Goal: Task Accomplishment & Management: Complete application form

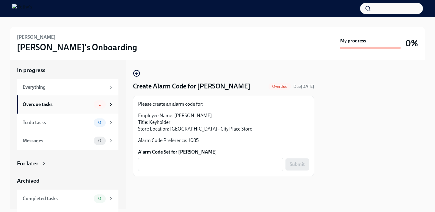
scroll to position [10, 0]
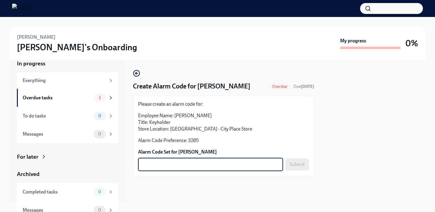
click at [223, 166] on textarea "Alarm Code Set for Emily Quinapallo" at bounding box center [211, 163] width 138 height 7
type textarea "Completed"
click at [300, 167] on span "Submit" at bounding box center [297, 164] width 15 height 6
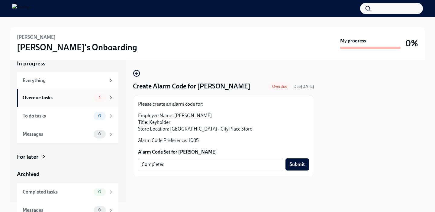
scroll to position [0, 0]
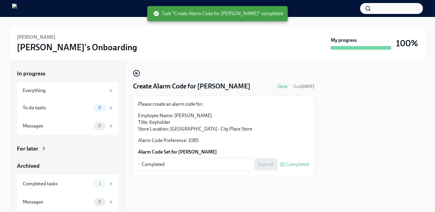
click at [47, 102] on div "To do tasks 0" at bounding box center [68, 108] width 102 height 18
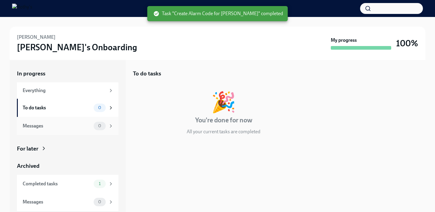
click at [59, 125] on div "Messages" at bounding box center [57, 125] width 69 height 7
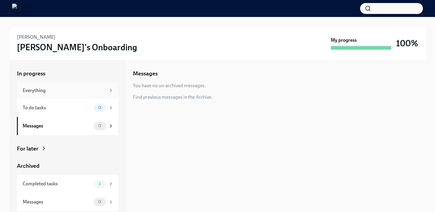
click at [70, 87] on div "Everything" at bounding box center [64, 90] width 83 height 7
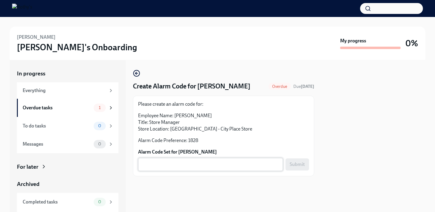
click at [195, 162] on textarea "Alarm Code Set for [PERSON_NAME]" at bounding box center [211, 163] width 138 height 7
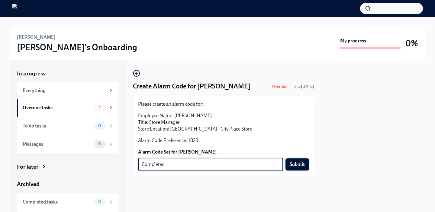
type textarea "Completed"
click at [298, 167] on button "Submit" at bounding box center [298, 164] width 24 height 12
